Goal: Check status: Check status

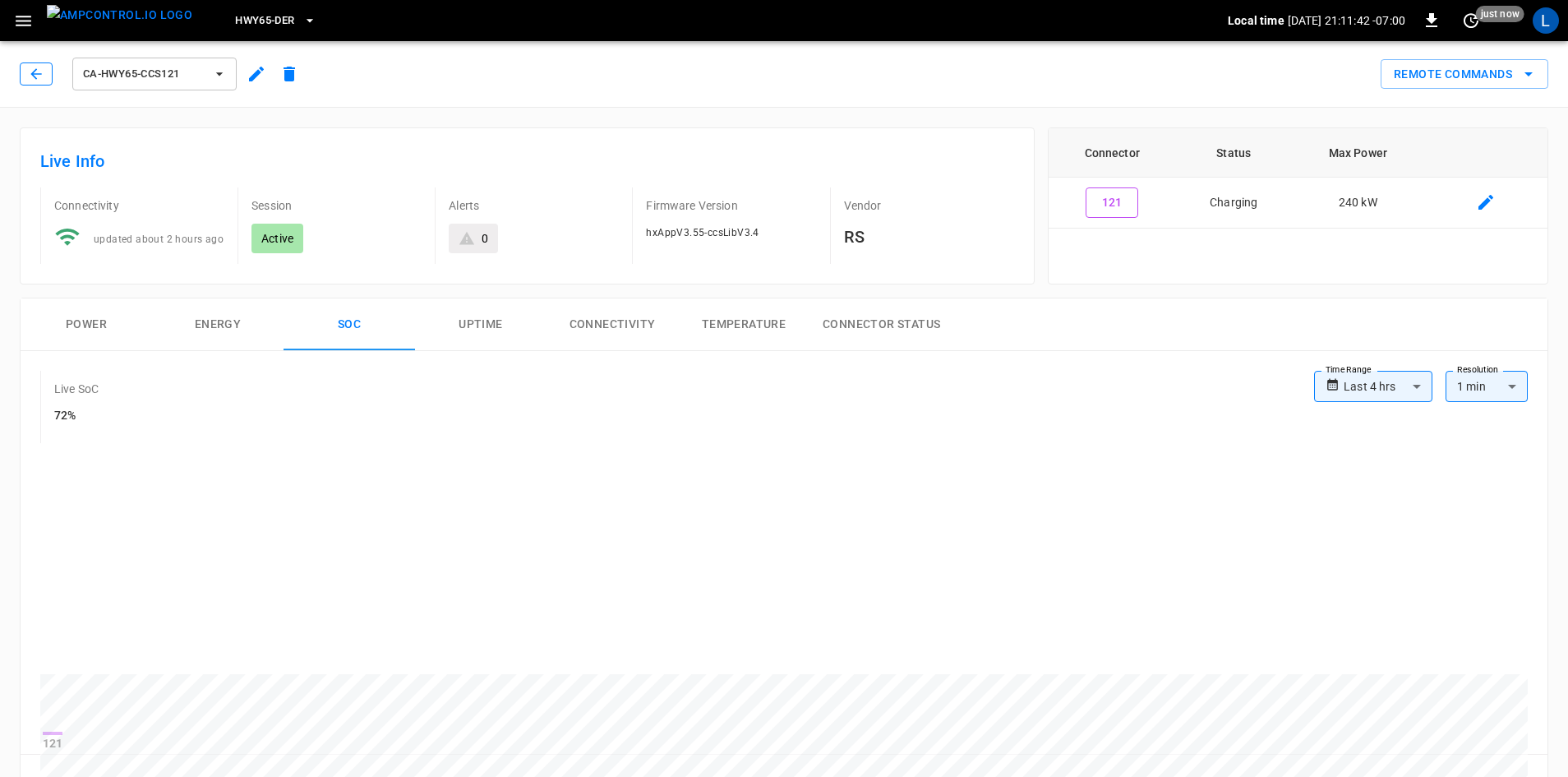
click at [47, 70] on button "button" at bounding box center [36, 73] width 33 height 23
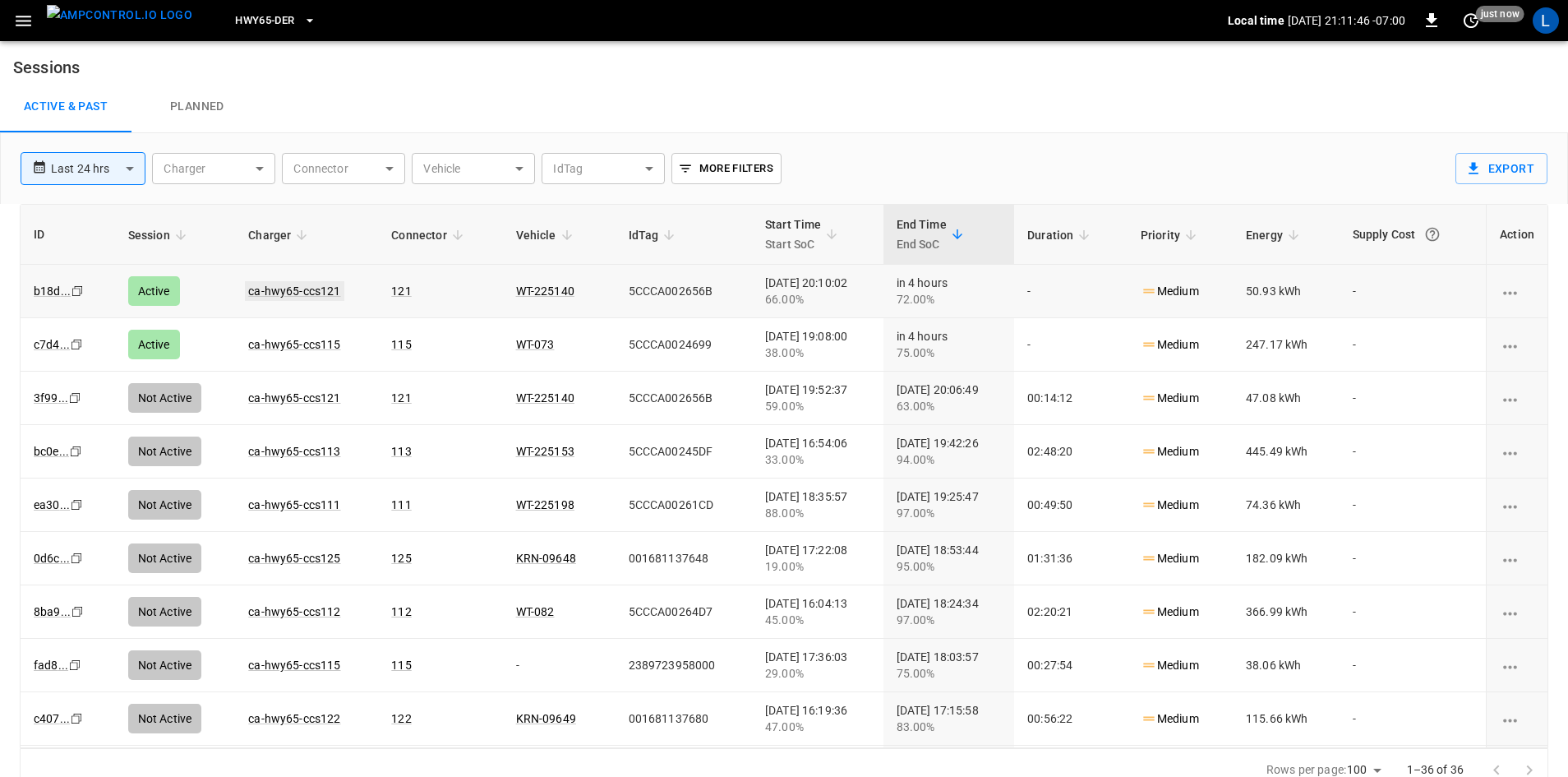
click at [266, 292] on link "ca-hwy65-ccs121" at bounding box center [294, 290] width 98 height 20
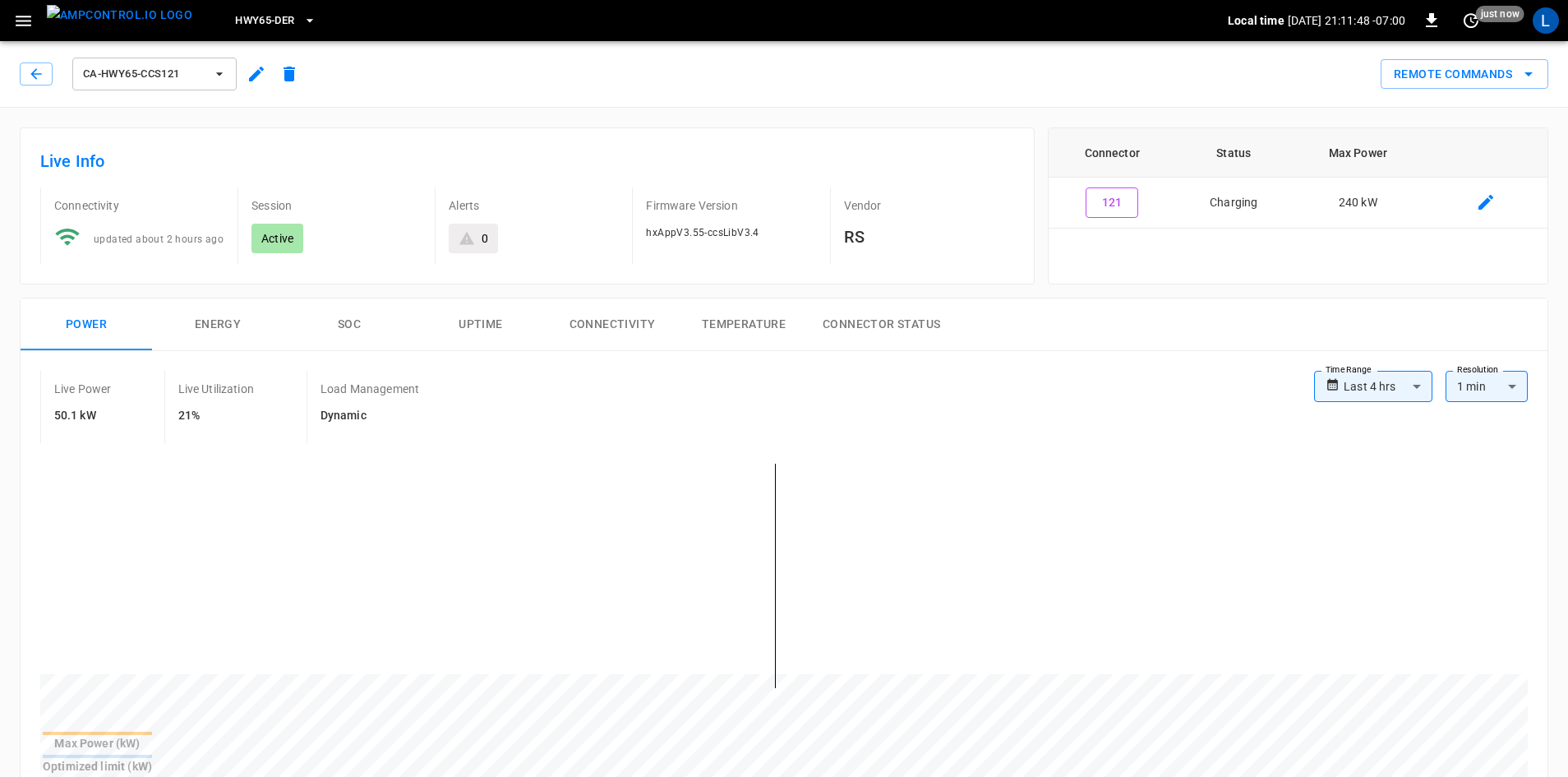
click at [357, 322] on button "SOC" at bounding box center [349, 324] width 131 height 53
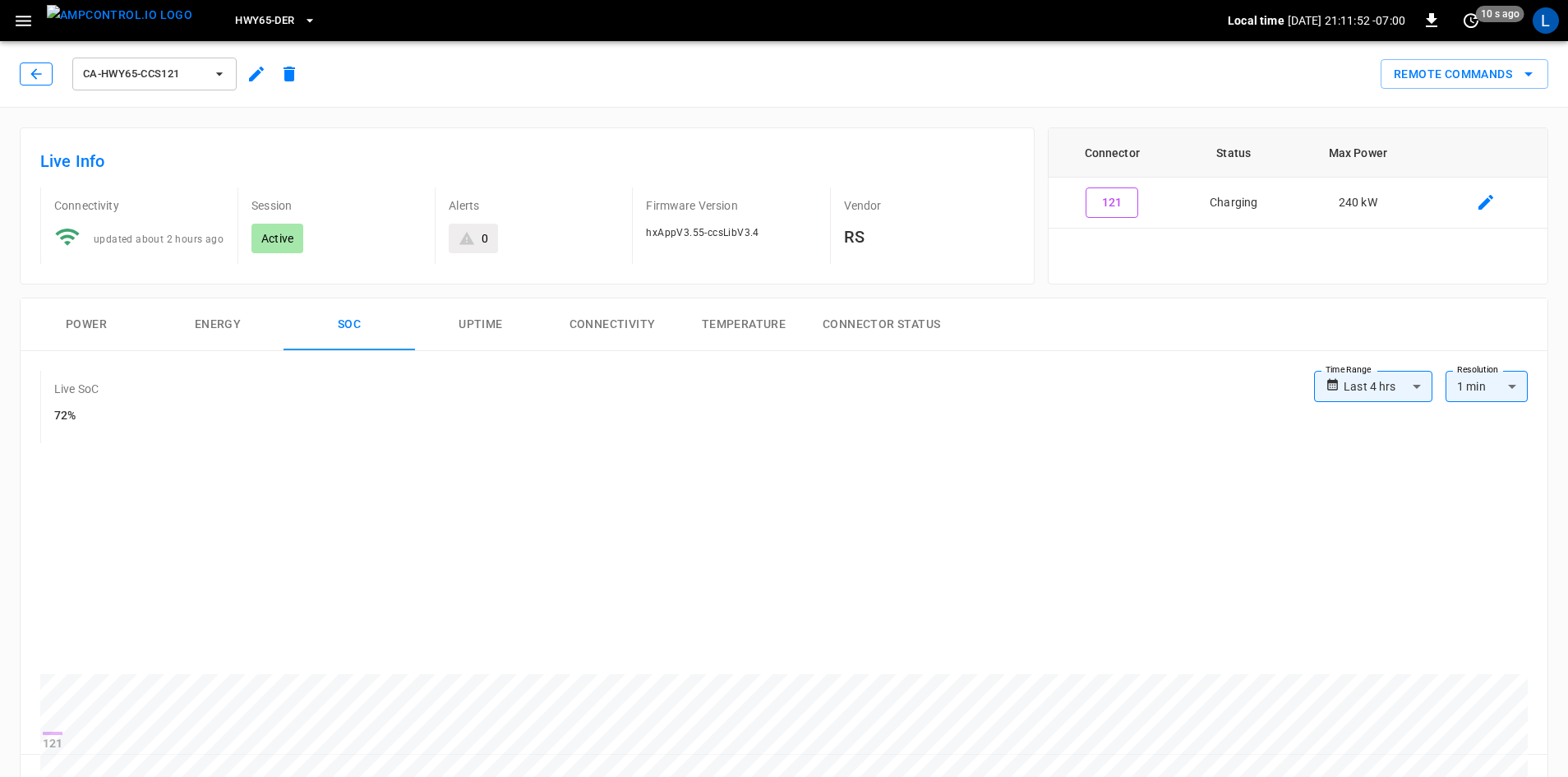
click at [32, 73] on icon "button" at bounding box center [35, 73] width 10 height 10
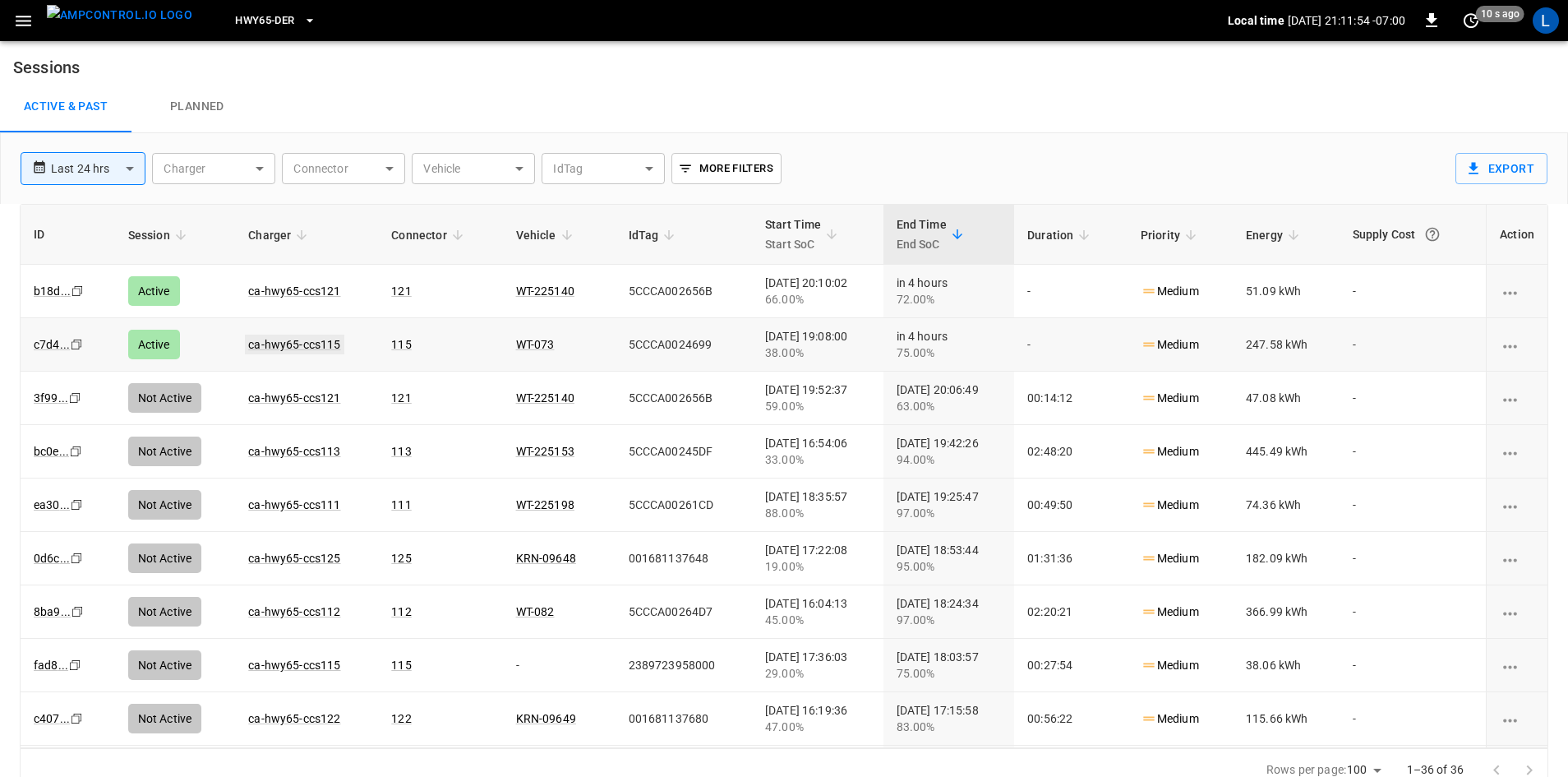
click at [275, 343] on link "ca-hwy65-ccs115" at bounding box center [294, 344] width 98 height 20
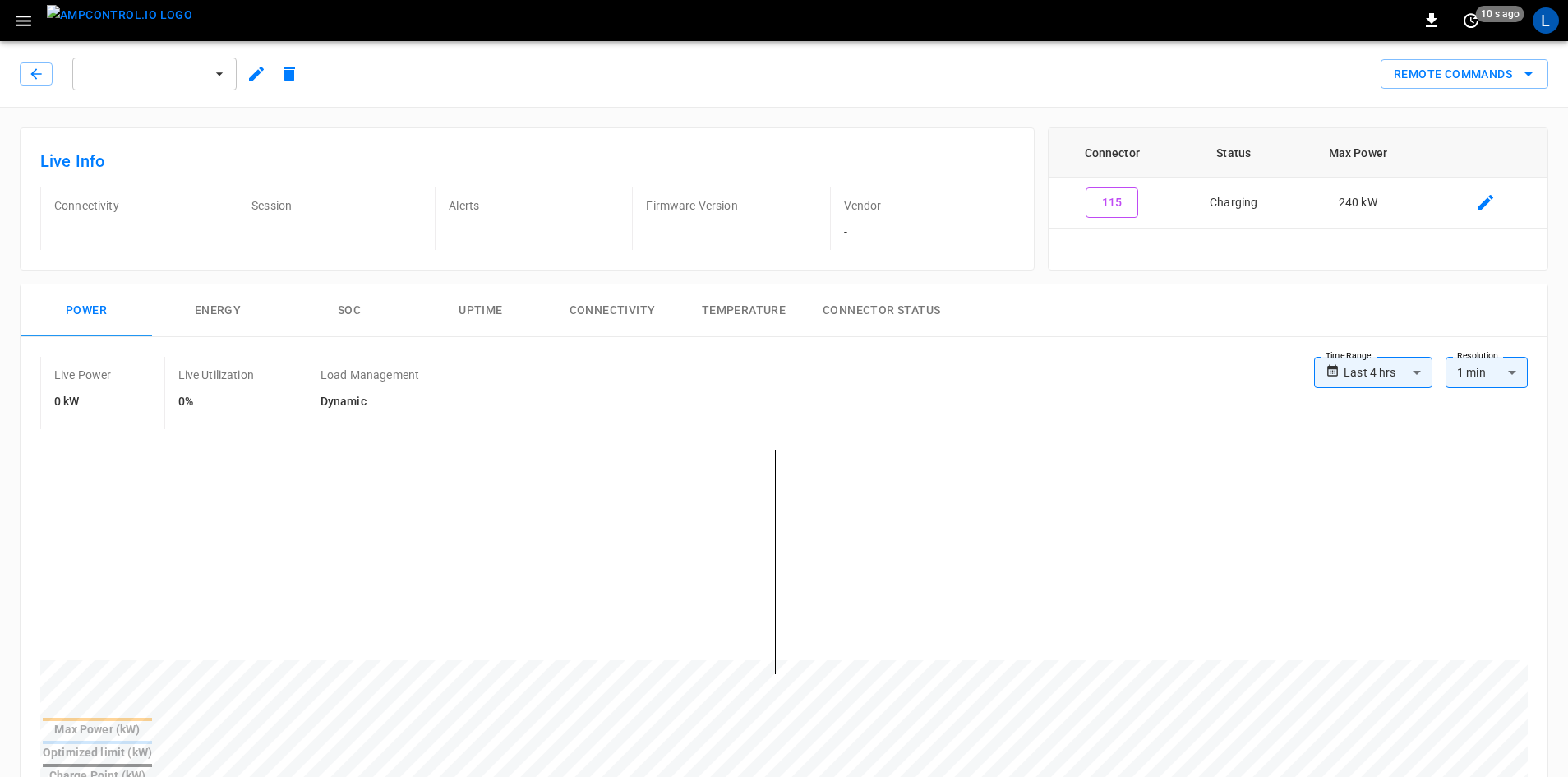
click at [352, 310] on button "SOC" at bounding box center [349, 310] width 131 height 53
